Goal: Task Accomplishment & Management: Manage account settings

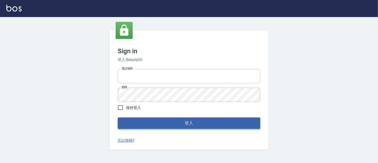
type input "0933202905"
click at [210, 118] on button "登入" at bounding box center [189, 122] width 142 height 11
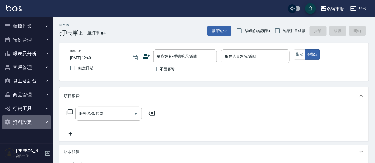
click at [26, 120] on button "資料設定" at bounding box center [26, 122] width 49 height 14
click at [22, 119] on button "資料設定" at bounding box center [26, 122] width 49 height 14
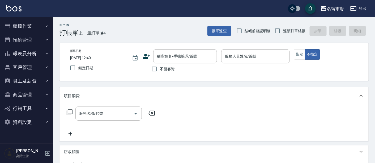
click at [22, 119] on button "資料設定" at bounding box center [26, 122] width 49 height 14
click at [27, 122] on button "資料設定" at bounding box center [26, 122] width 49 height 14
click at [28, 78] on button "員工及薪資" at bounding box center [26, 81] width 49 height 14
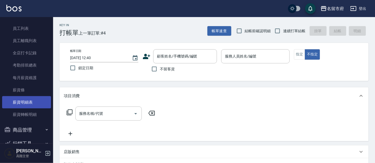
scroll to position [59, 0]
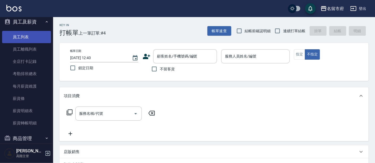
click at [32, 35] on link "員工列表" at bounding box center [26, 37] width 49 height 12
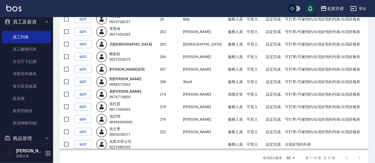
scroll to position [81, 0]
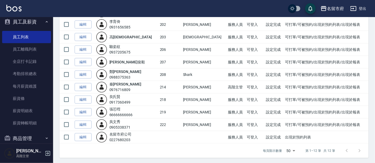
click at [85, 86] on link "編輯" at bounding box center [83, 87] width 17 height 8
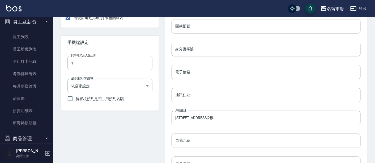
scroll to position [261, 0]
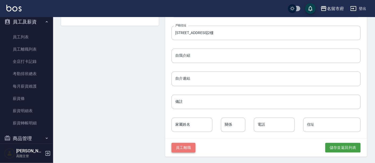
click at [188, 148] on button "員工離職" at bounding box center [184, 148] width 24 height 10
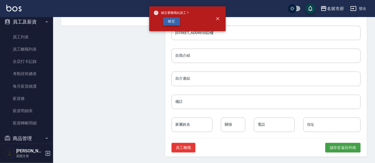
click at [165, 18] on button "確定" at bounding box center [171, 21] width 17 height 8
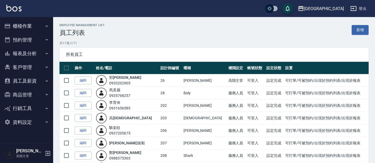
scroll to position [68, 0]
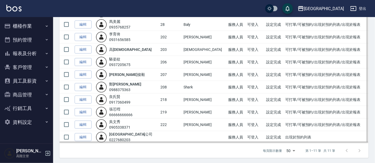
click at [265, 53] on td "設定完成" at bounding box center [274, 49] width 19 height 12
